Goal: Information Seeking & Learning: Learn about a topic

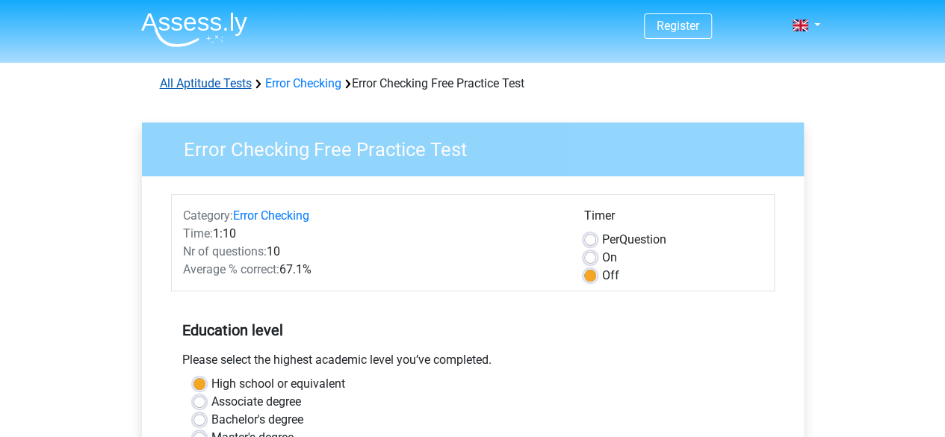
click at [209, 83] on link "All Aptitude Tests" at bounding box center [206, 83] width 92 height 14
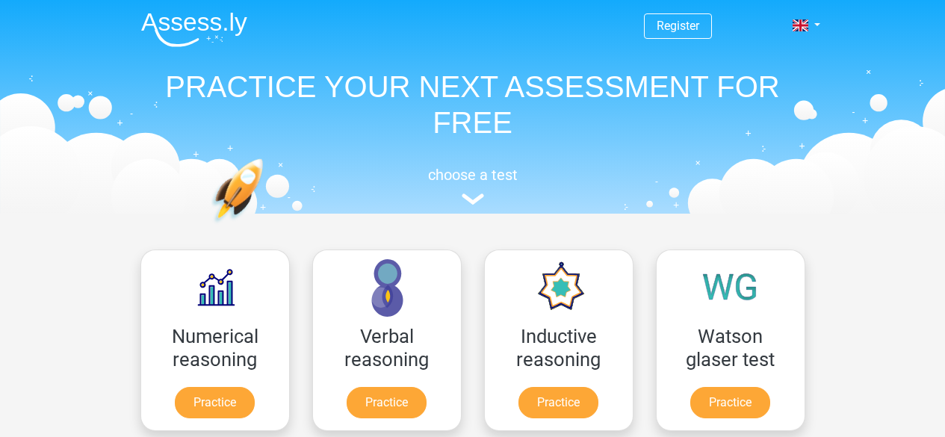
scroll to position [238, 0]
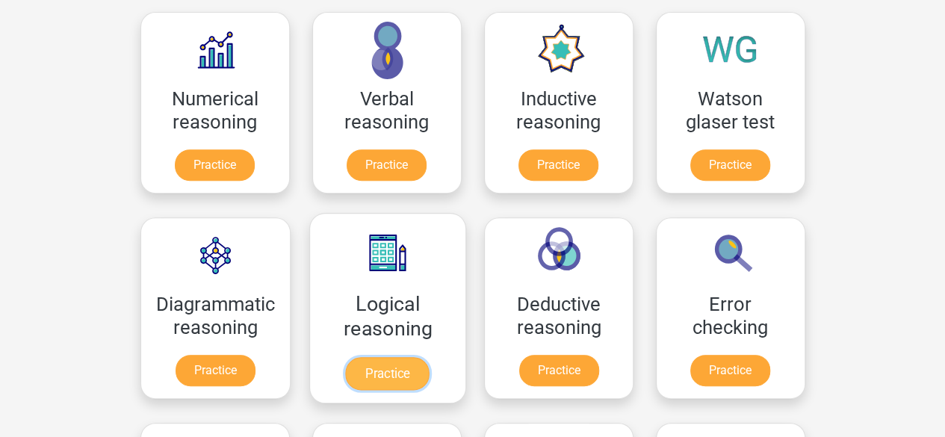
click at [387, 369] on link "Practice" at bounding box center [387, 373] width 84 height 33
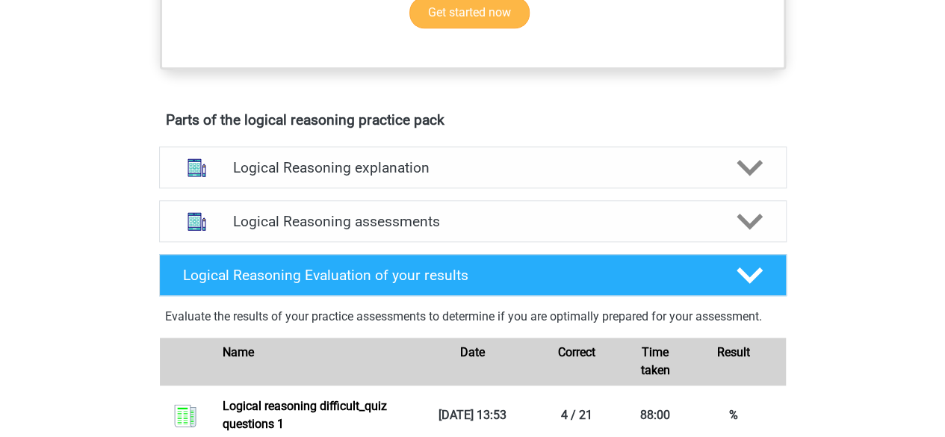
scroll to position [672, 0]
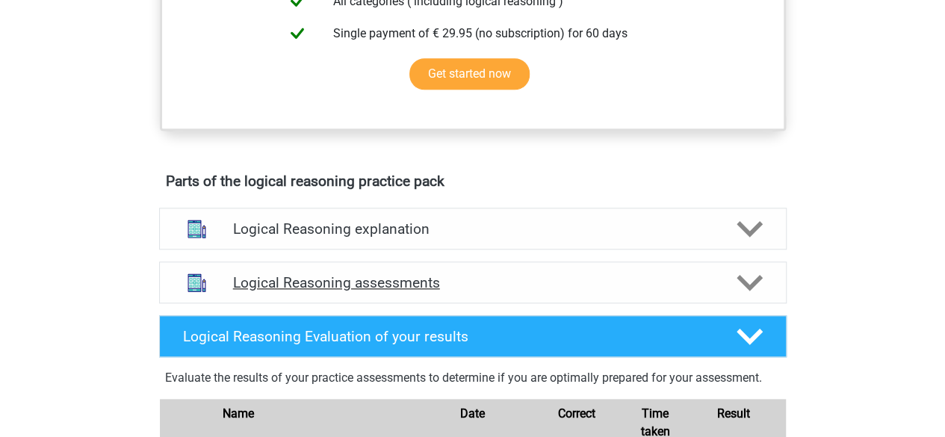
click at [747, 291] on polygon at bounding box center [750, 283] width 26 height 16
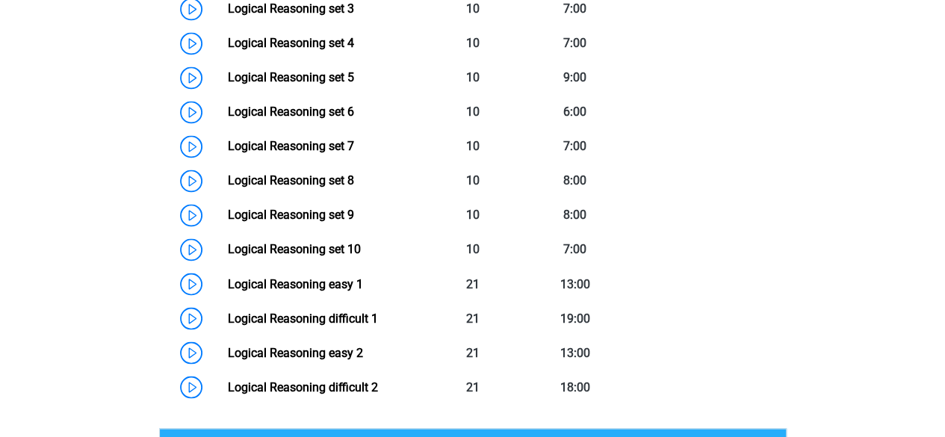
scroll to position [1195, 0]
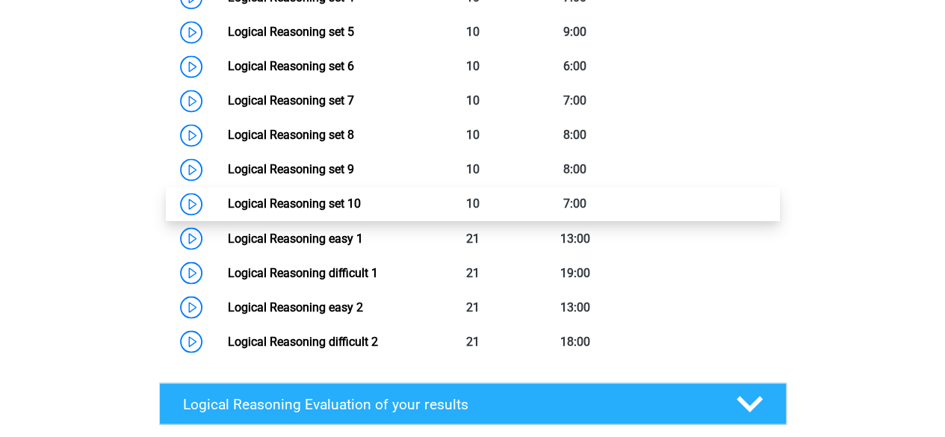
click at [353, 211] on link "Logical Reasoning set 10" at bounding box center [294, 203] width 133 height 14
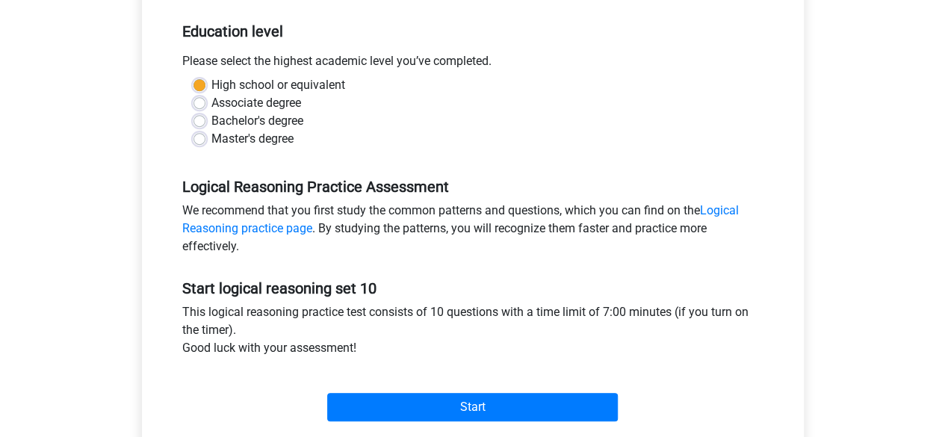
scroll to position [448, 0]
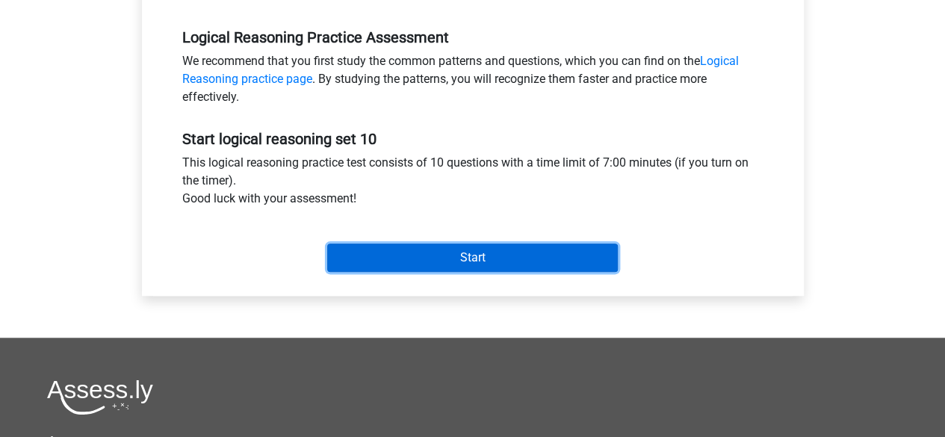
click at [441, 258] on input "Start" at bounding box center [472, 258] width 291 height 28
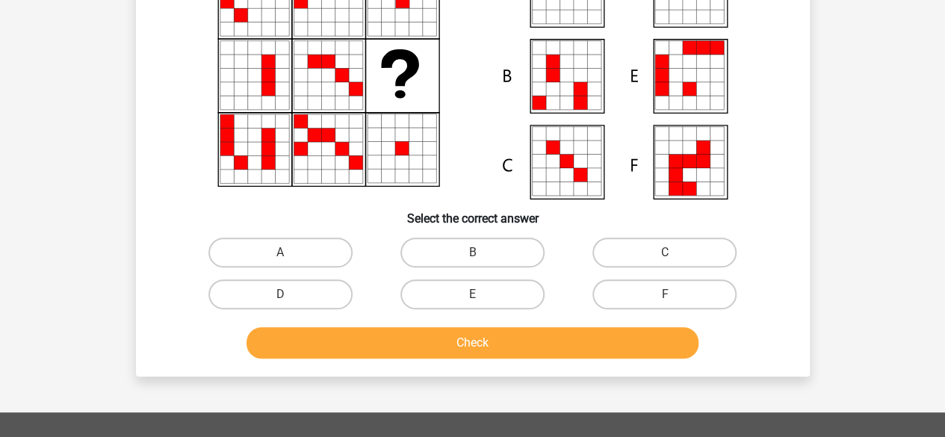
scroll to position [75, 0]
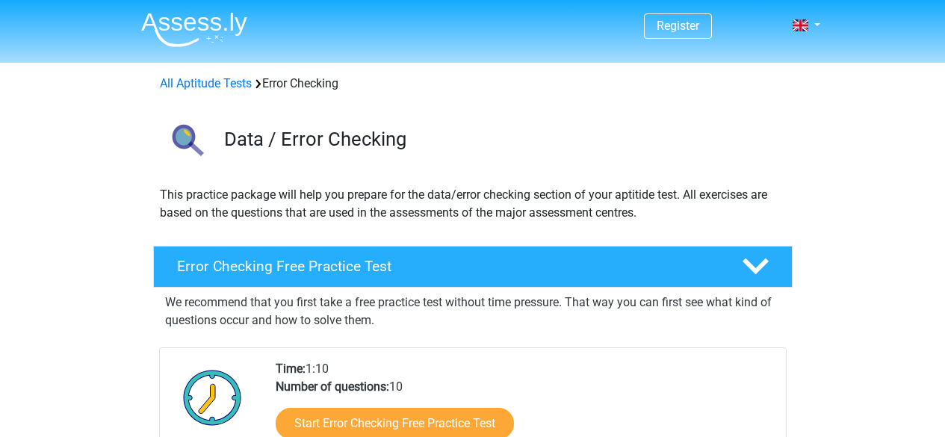
scroll to position [299, 0]
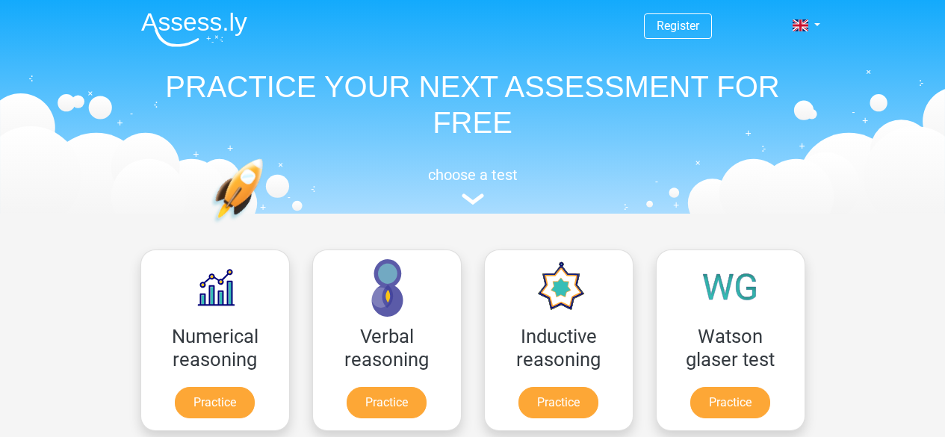
scroll to position [238, 0]
